Goal: Transaction & Acquisition: Book appointment/travel/reservation

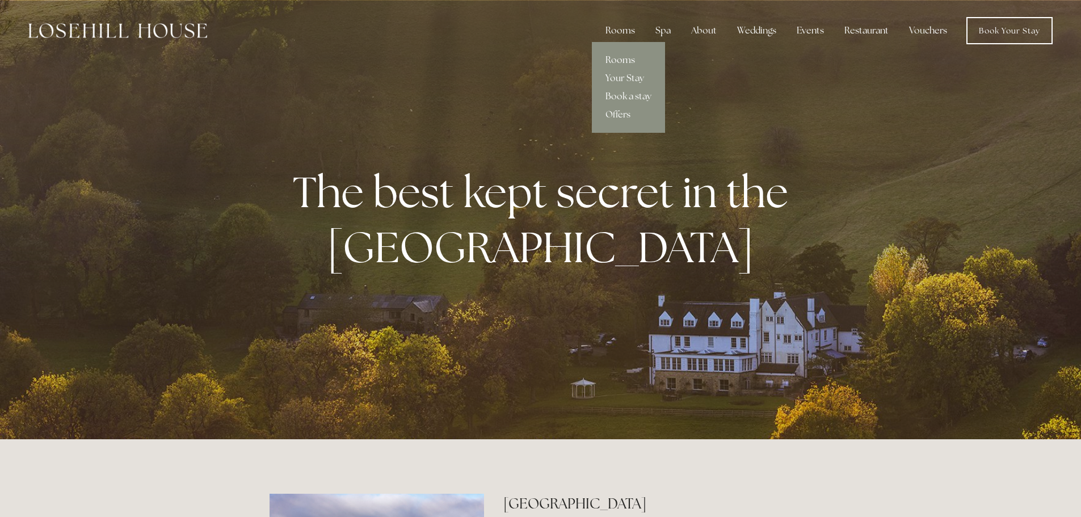
click at [615, 60] on link "Rooms" at bounding box center [628, 60] width 73 height 18
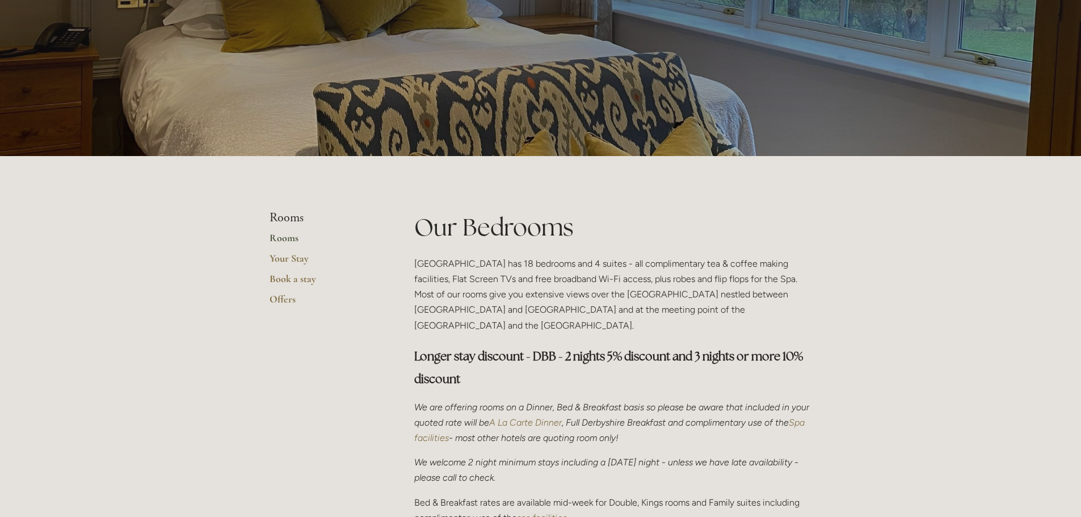
scroll to position [83, 0]
click at [279, 234] on link "Rooms" at bounding box center [323, 241] width 108 height 20
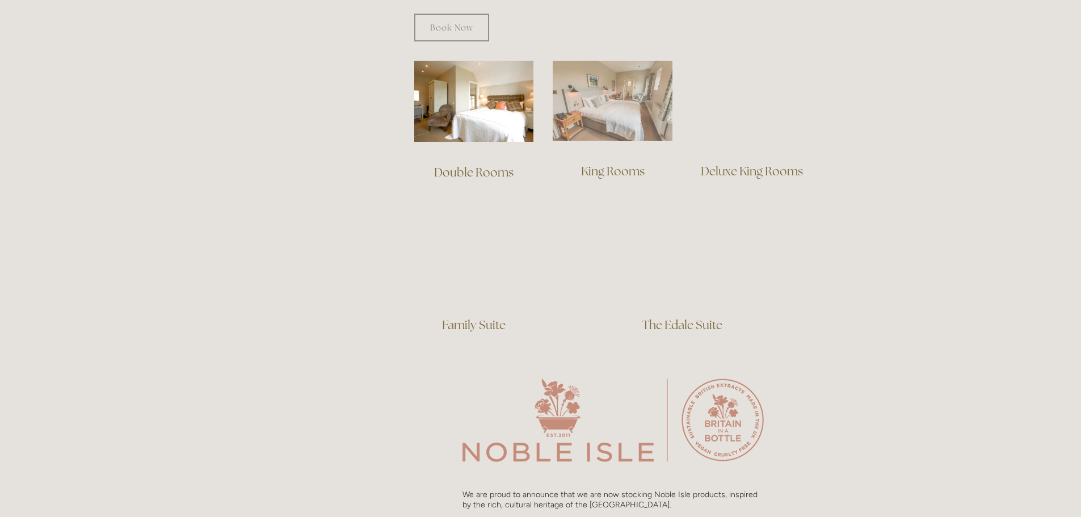
scroll to position [774, 0]
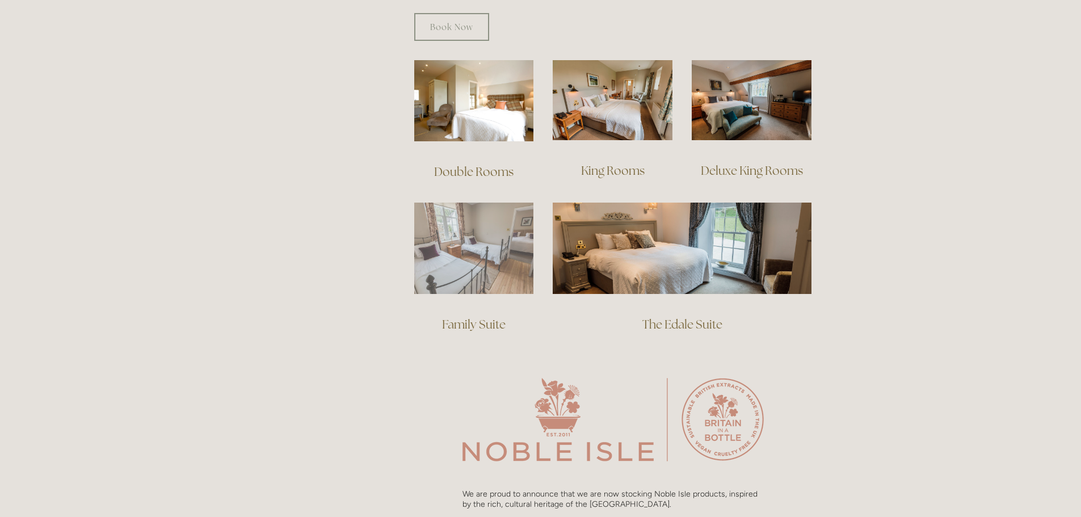
click at [459, 223] on img at bounding box center [474, 248] width 120 height 91
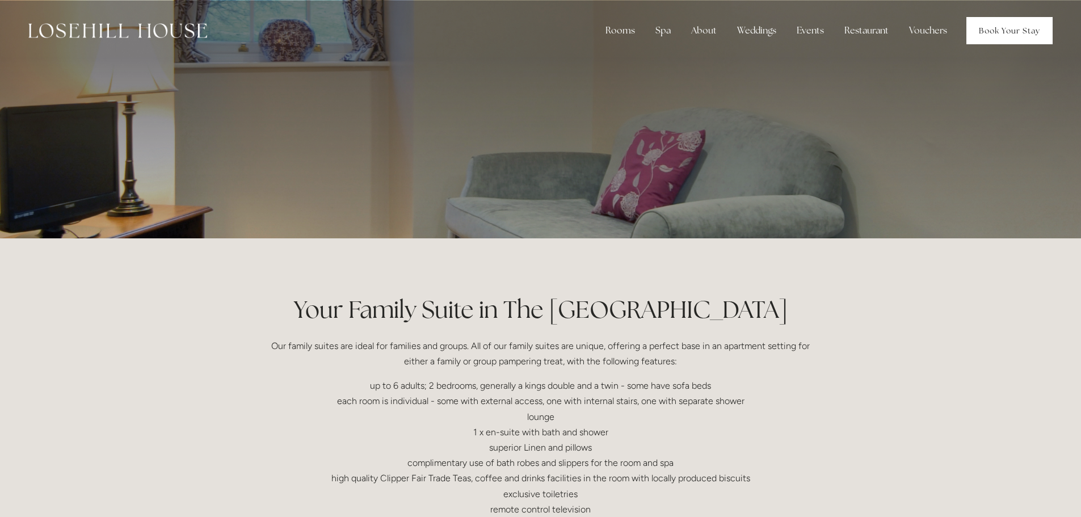
click at [1009, 27] on link "Book Your Stay" at bounding box center [1009, 30] width 86 height 27
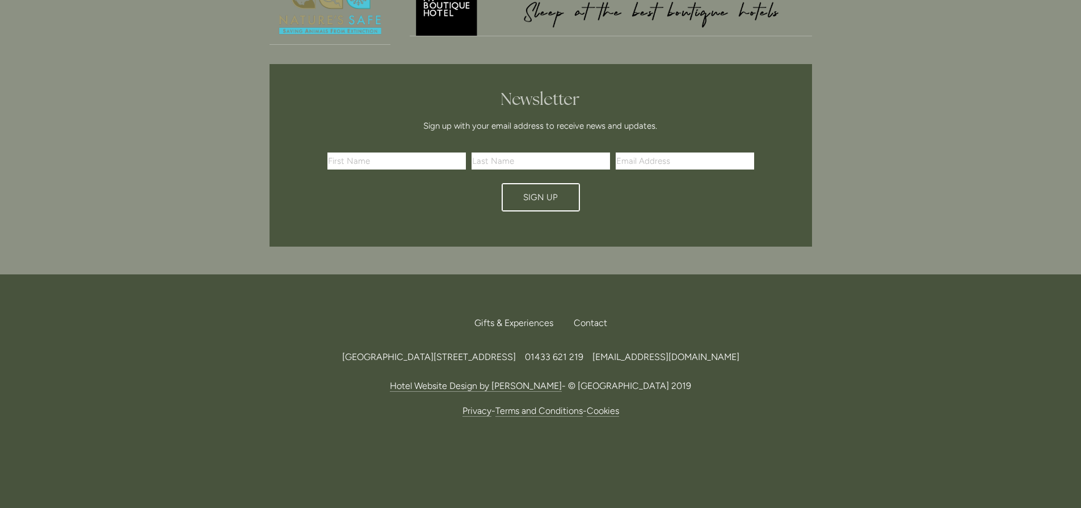
scroll to position [3284, 0]
